Goal: Contribute content

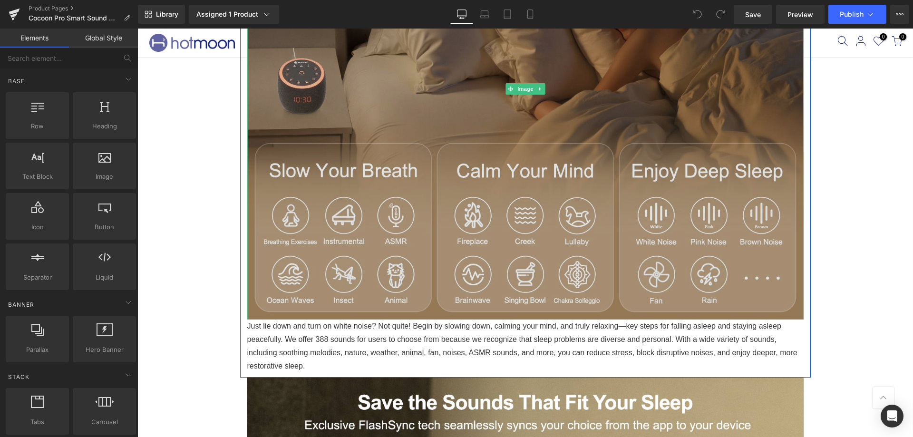
scroll to position [808, 0]
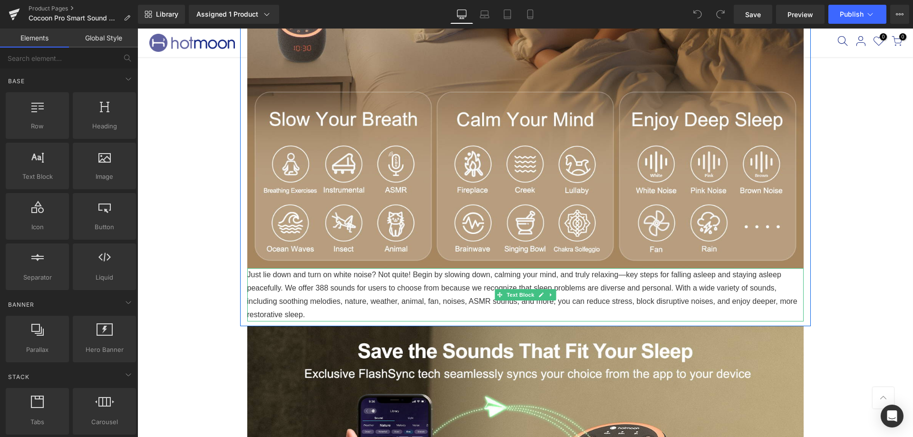
click at [306, 313] on p "Just lie down and turn on white noise? Not quite! Begin by slowing down, calmin…" at bounding box center [525, 294] width 556 height 53
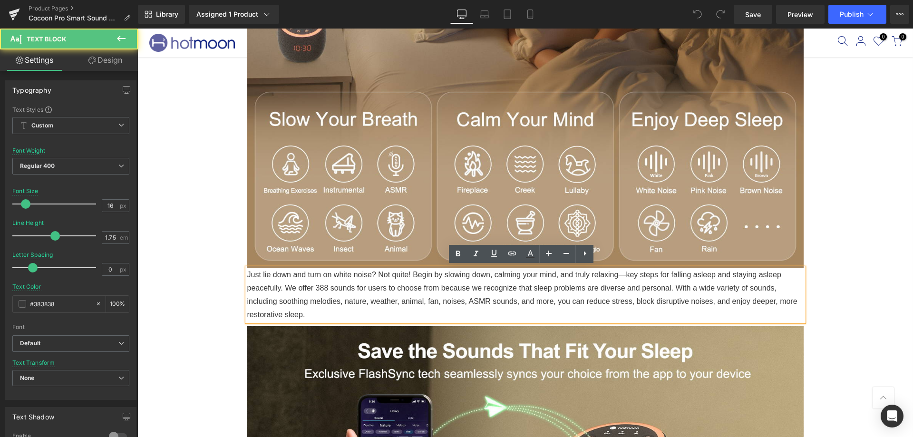
click at [308, 307] on p "Just lie down and turn on white noise? Not quite! Begin by slowing down, calmin…" at bounding box center [525, 294] width 556 height 53
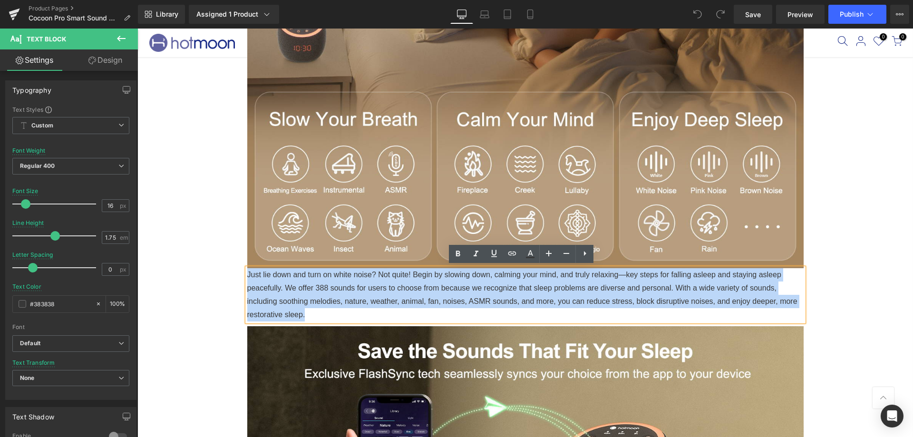
drag, startPoint x: 308, startPoint y: 311, endPoint x: 235, endPoint y: 263, distance: 87.1
copy p "Just lie down and turn on white noise? Not quite! Begin by slowing down, calmin…"
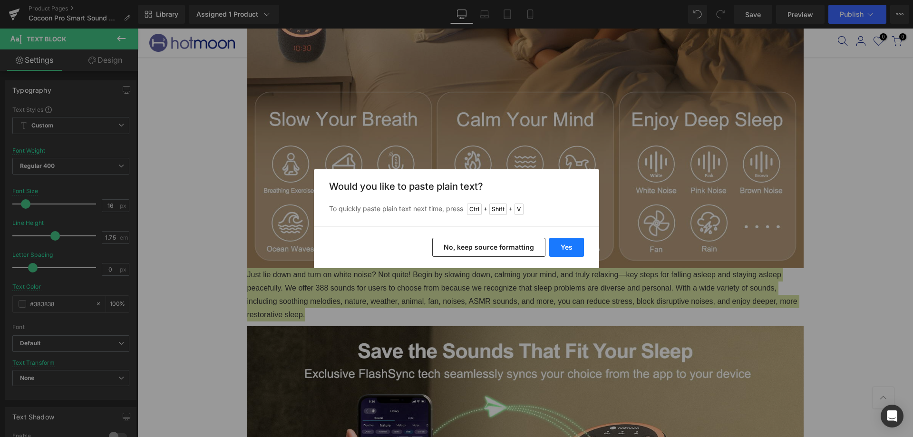
click at [555, 245] on button "Yes" at bounding box center [566, 247] width 35 height 19
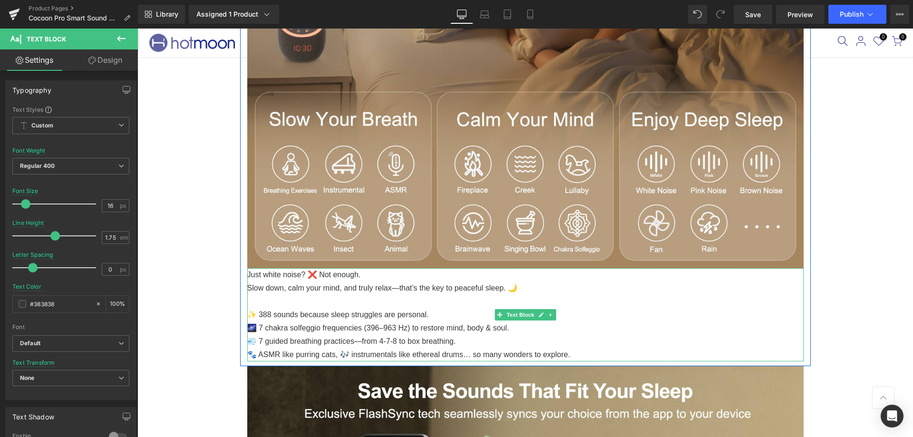
click at [296, 311] on p "✨ 388 sounds because sleep struggles are personal." at bounding box center [525, 314] width 556 height 13
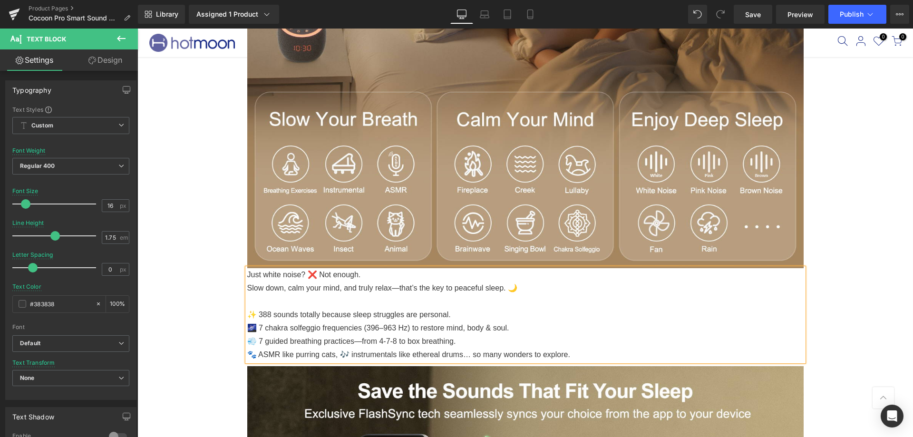
click at [289, 279] on p "Just white noise? ❌ Not enough." at bounding box center [525, 274] width 556 height 13
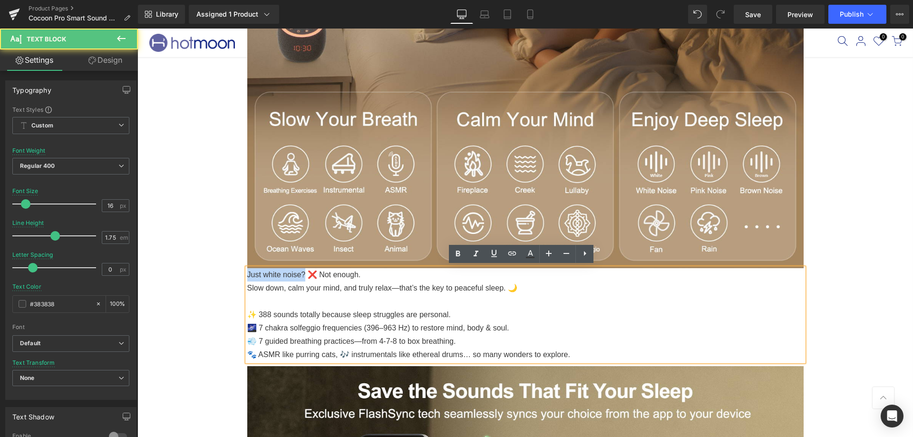
drag, startPoint x: 243, startPoint y: 272, endPoint x: 300, endPoint y: 269, distance: 57.1
click at [300, 269] on p "Just white noise? ❌ Not enough." at bounding box center [525, 274] width 556 height 13
copy p "Just white noise?"
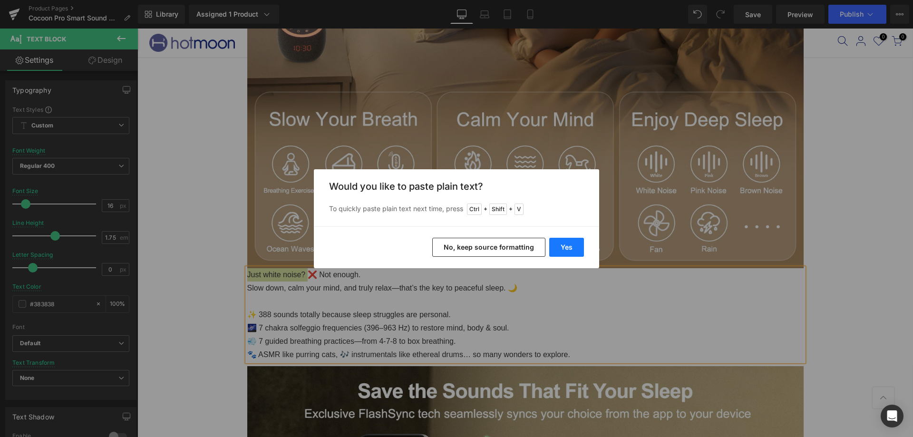
click at [564, 248] on button "Yes" at bounding box center [566, 247] width 35 height 19
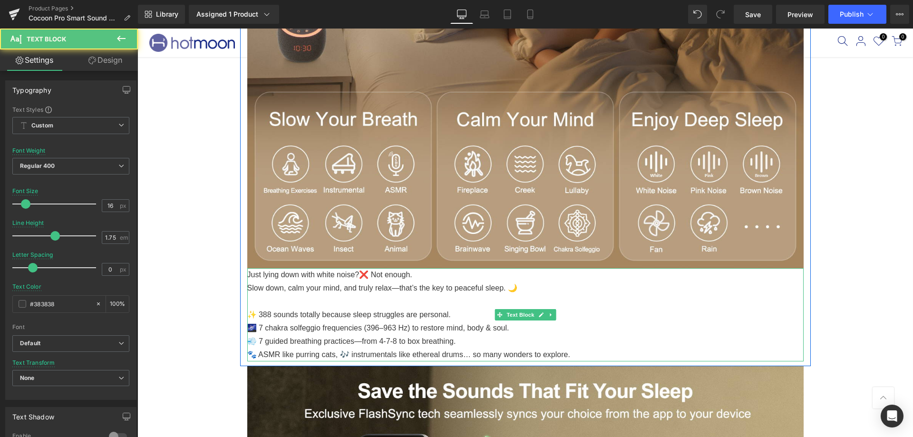
click at [355, 276] on p "Just lying down with white noise?❌ Not enough." at bounding box center [525, 274] width 556 height 13
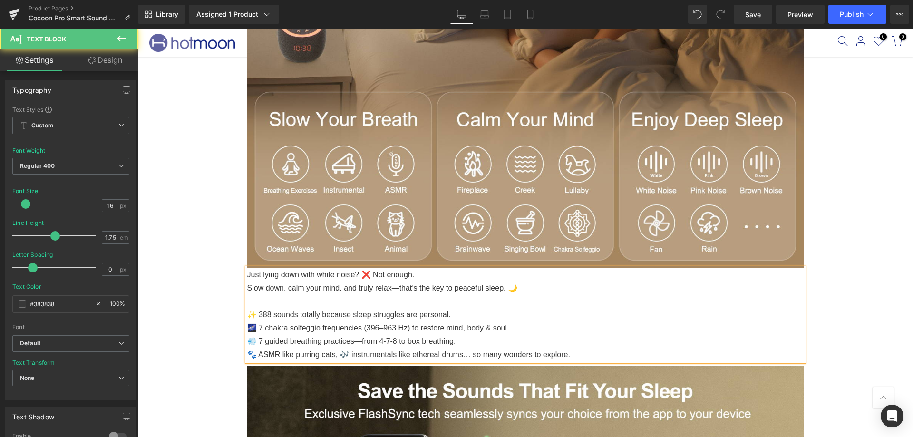
click at [470, 303] on p at bounding box center [525, 301] width 556 height 13
click at [359, 341] on p "💨 7 guided breathing practices—from 4-7-8 to box breathing." at bounding box center [525, 341] width 556 height 13
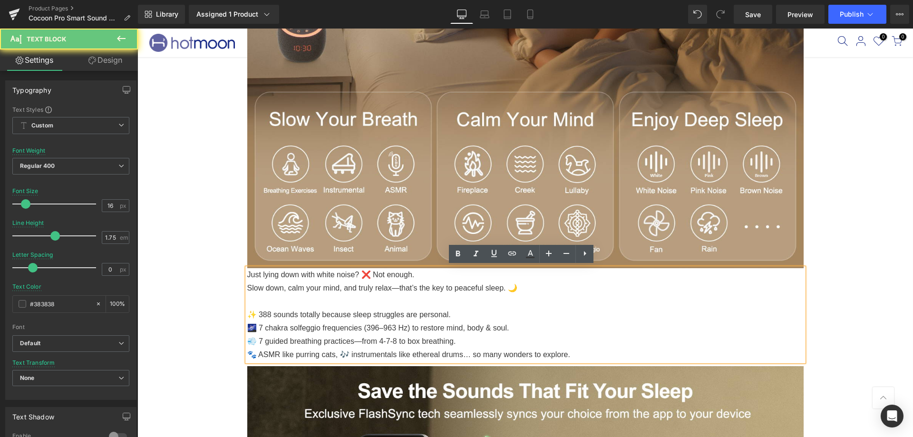
click at [450, 356] on p "🐾 ASMR like purring cats, 🎶 instrumentals like ethereal drums… so many wonders …" at bounding box center [525, 354] width 556 height 13
click at [613, 351] on p "🐾 ASMR like purring cats, 🎶 instrumentals like ethereal drums… so many wonders …" at bounding box center [525, 354] width 556 height 13
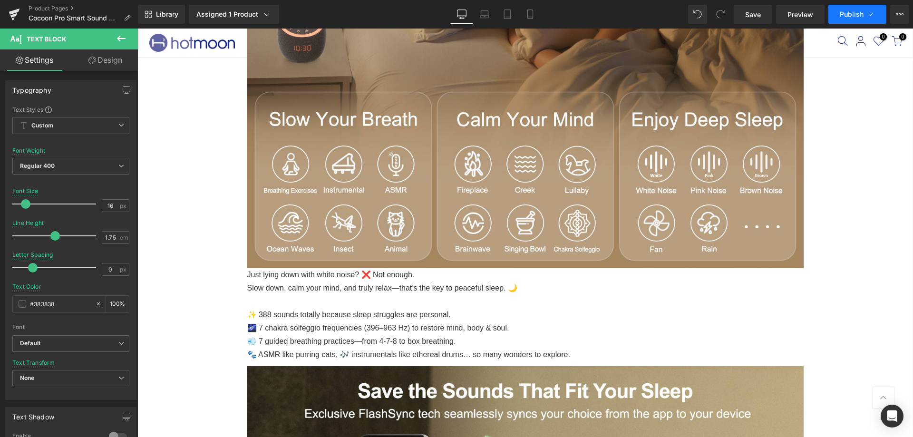
click at [850, 13] on span "Publish" at bounding box center [851, 14] width 24 height 8
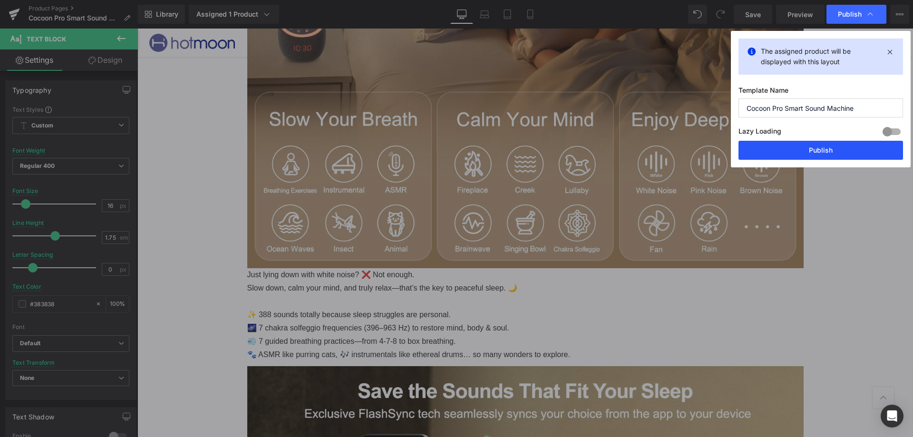
click at [830, 154] on button "Publish" at bounding box center [820, 150] width 164 height 19
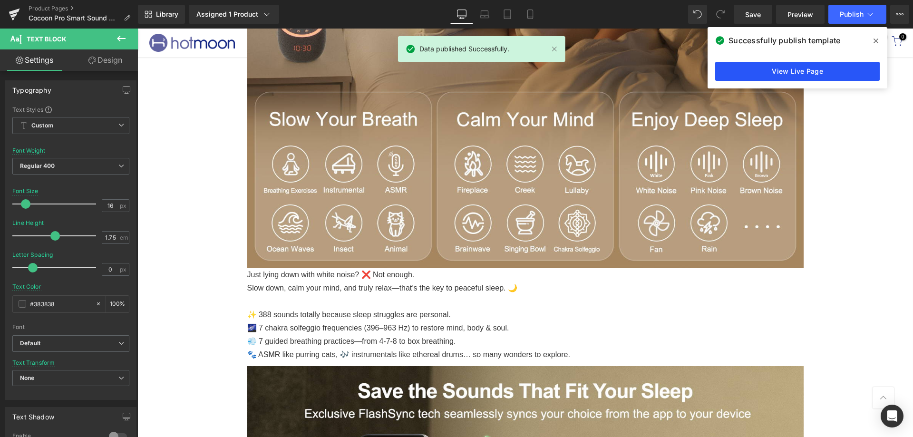
click at [811, 73] on link "View Live Page" at bounding box center [797, 71] width 164 height 19
